Goal: Find specific page/section: Find specific page/section

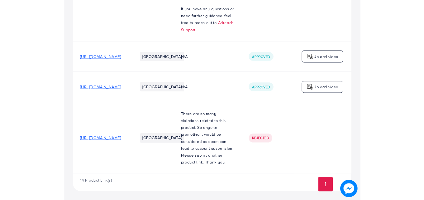
scroll to position [1308, 0]
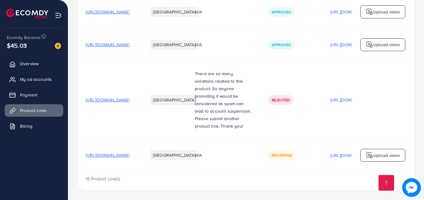
scroll to position [1341, 0]
